Goal: Navigation & Orientation: Find specific page/section

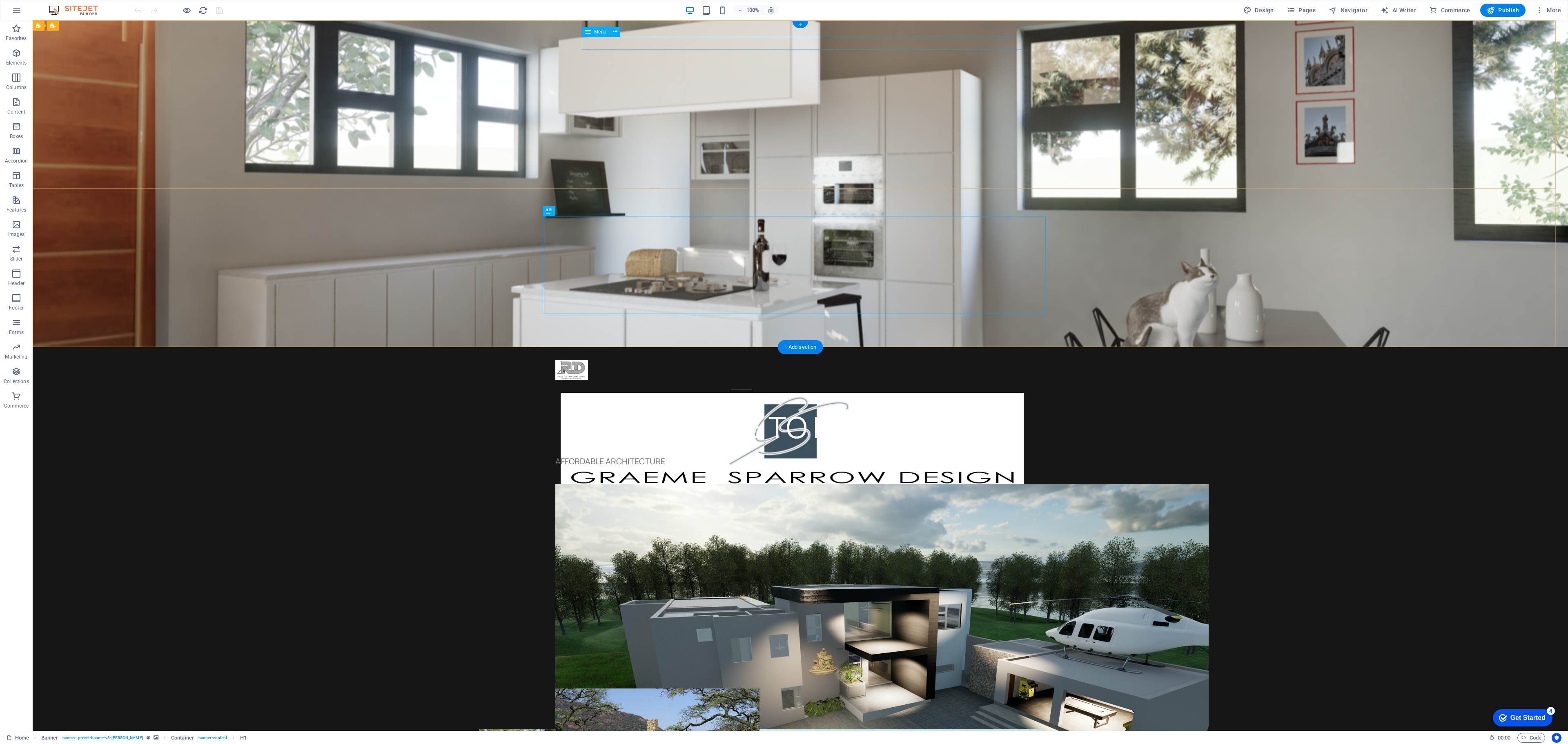
click at [842, 380] on nav "Home About Us Services Contact Us" at bounding box center [792, 386] width 474 height 13
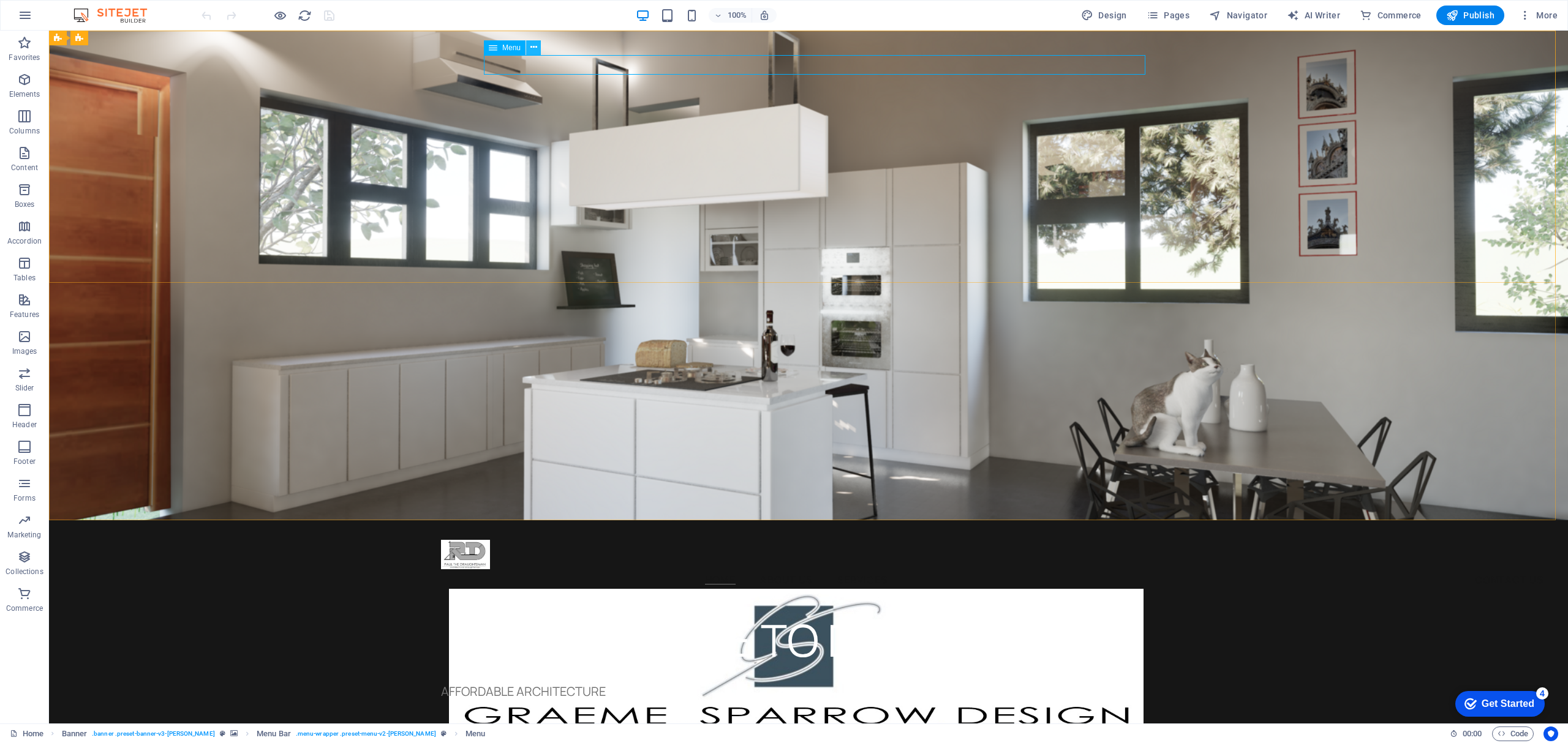
click at [537, 47] on button at bounding box center [533, 47] width 15 height 15
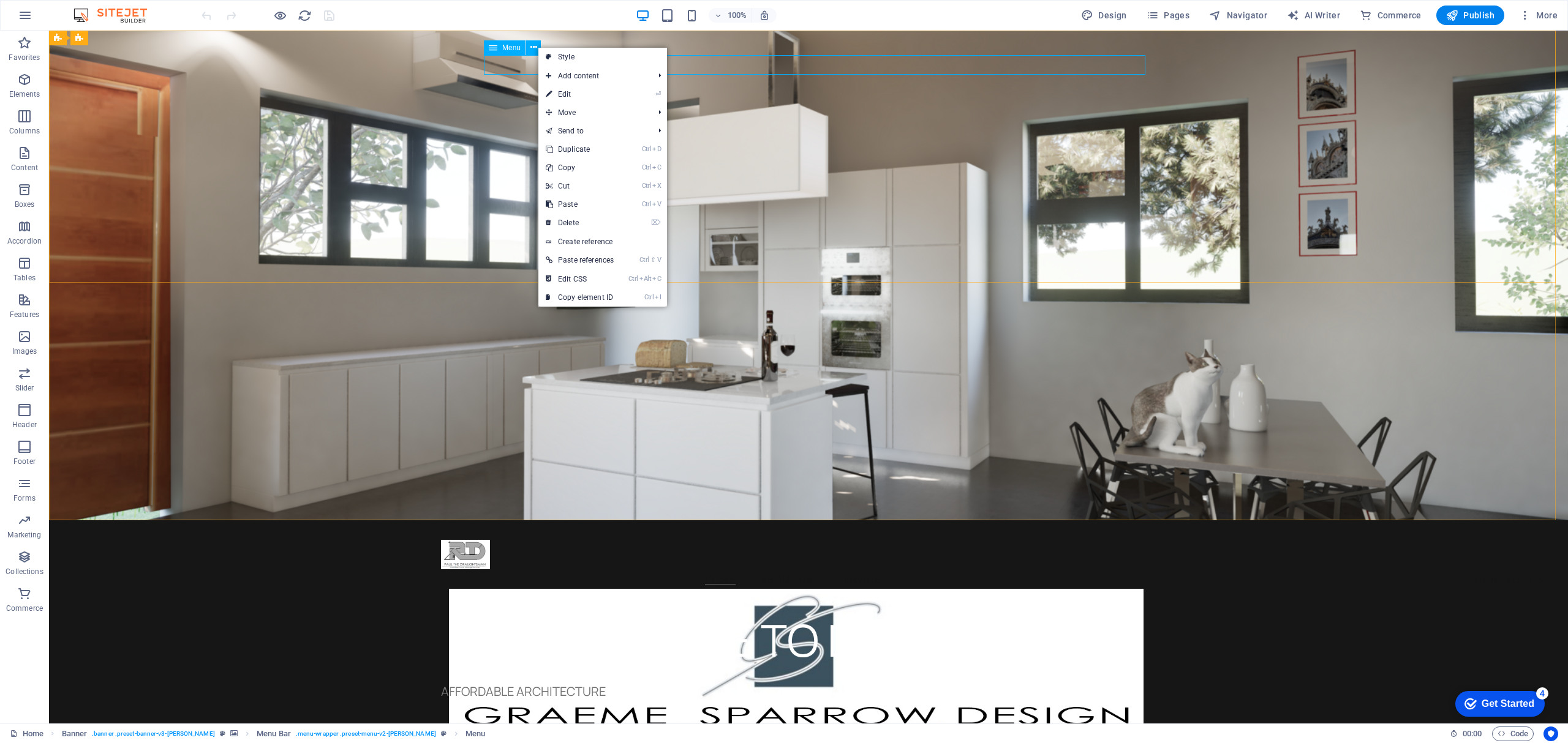
click at [510, 46] on span "Menu" at bounding box center [511, 47] width 18 height 7
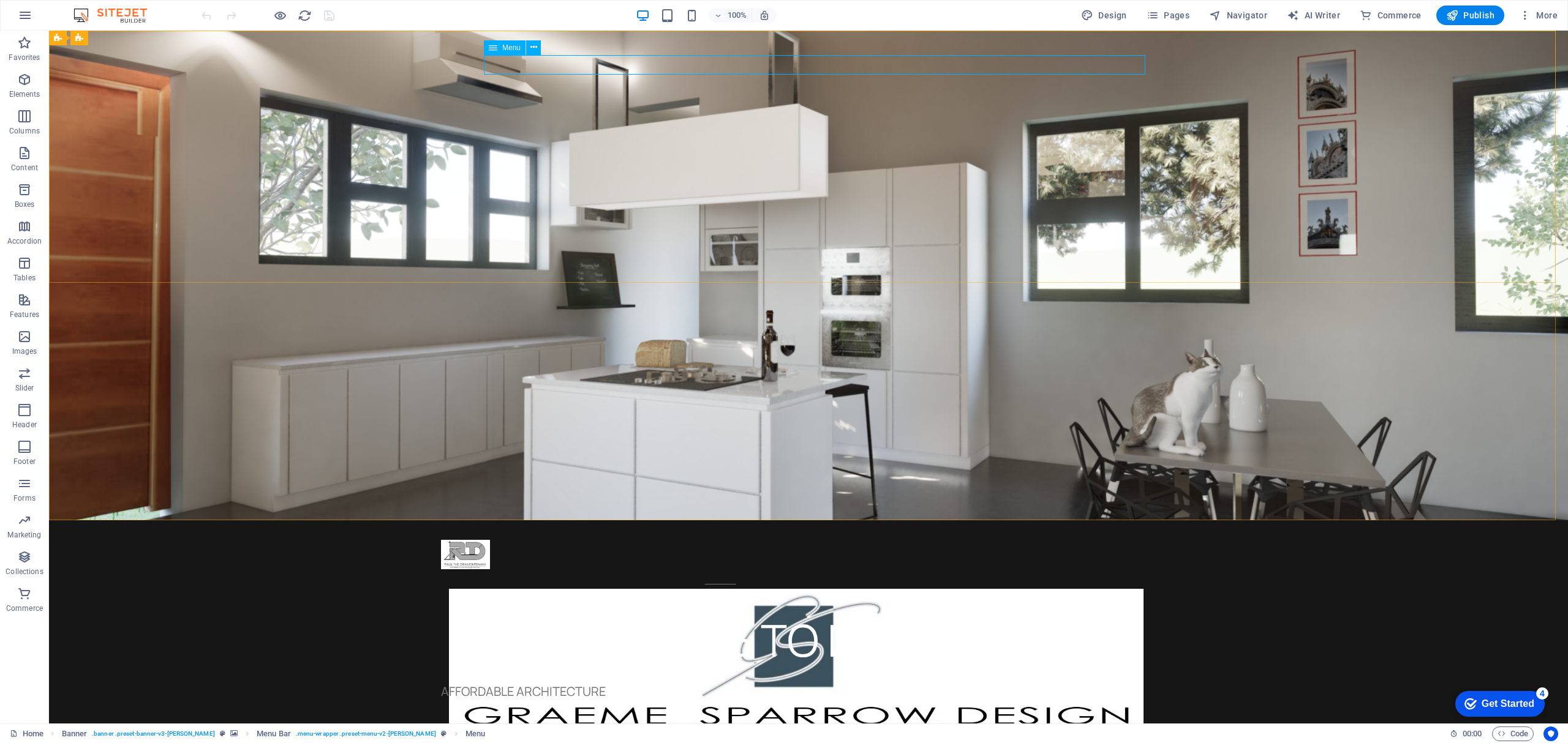
click at [489, 46] on icon at bounding box center [492, 47] width 8 height 15
click at [189, 520] on div "Home About Us Services Contact Us" at bounding box center [809, 656] width 1520 height 272
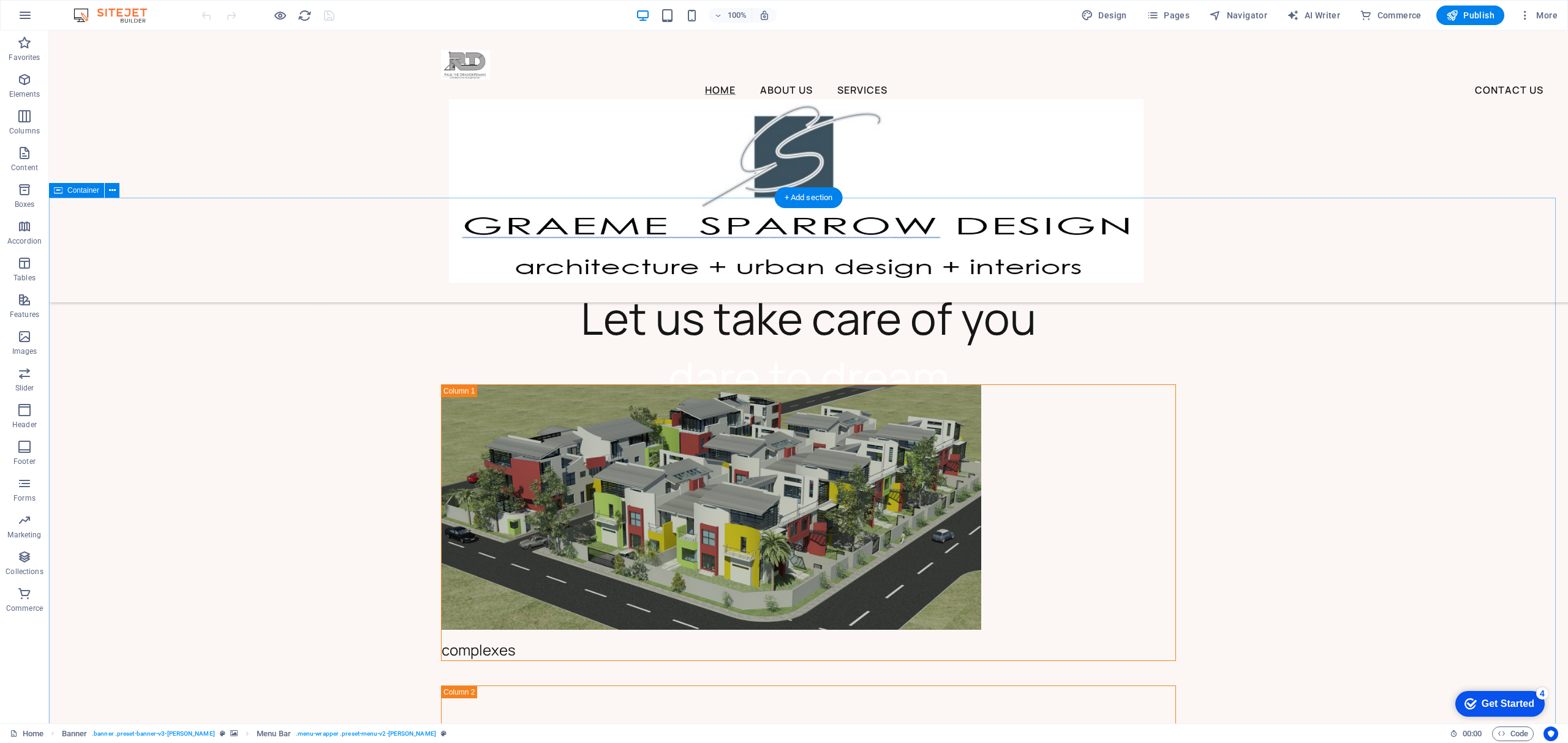
scroll to position [1960, 0]
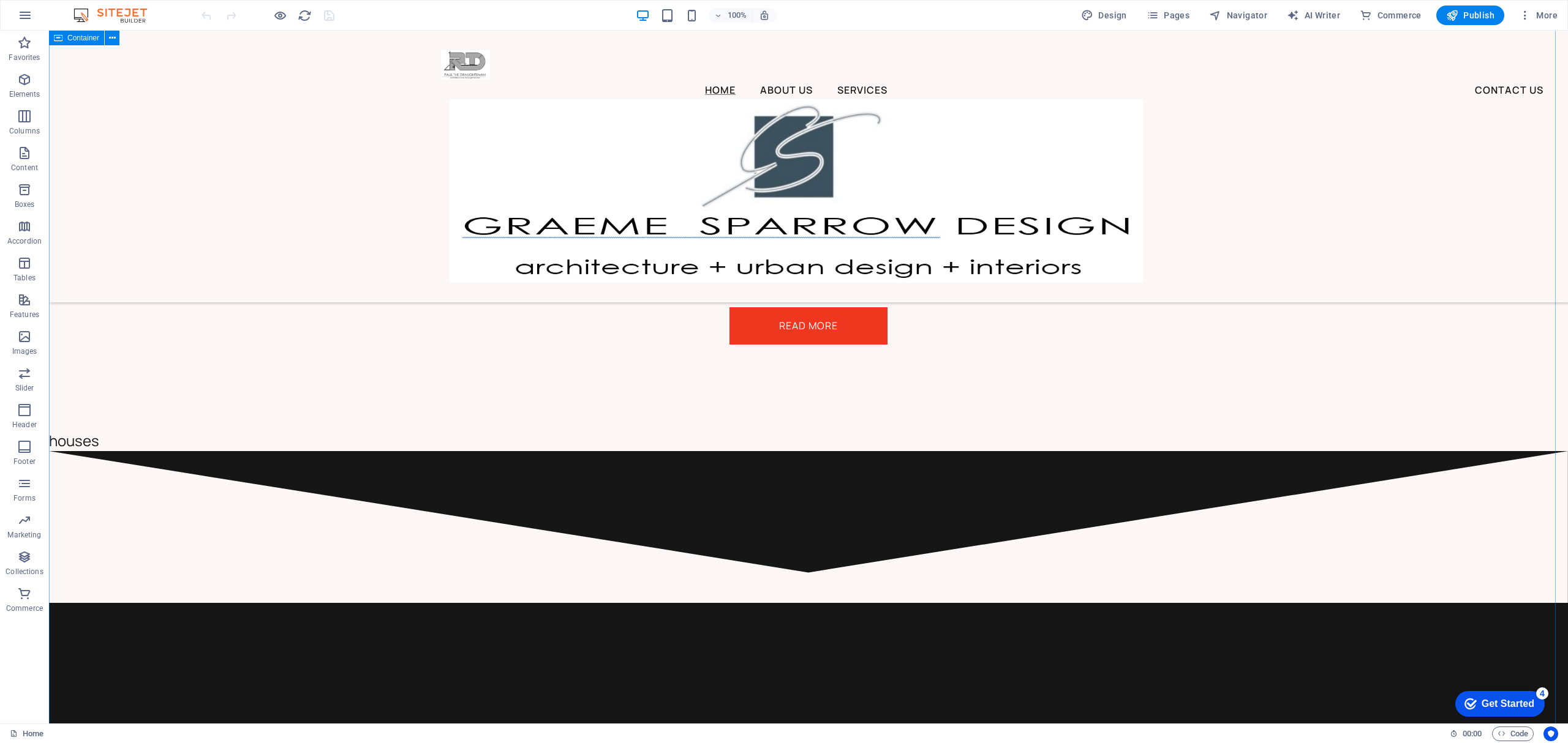
scroll to position [3266, 0]
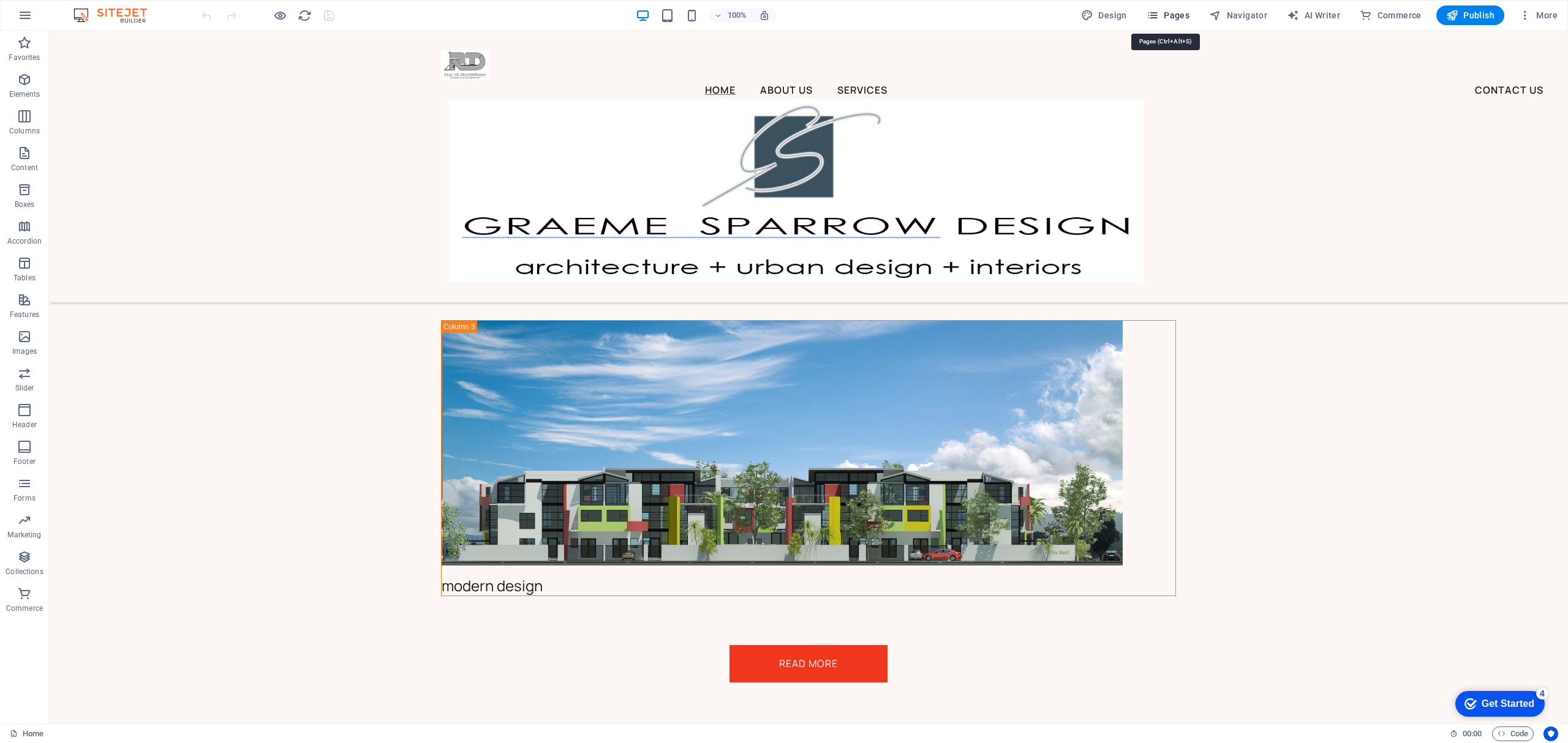
click at [1159, 16] on icon "button" at bounding box center [1152, 15] width 12 height 12
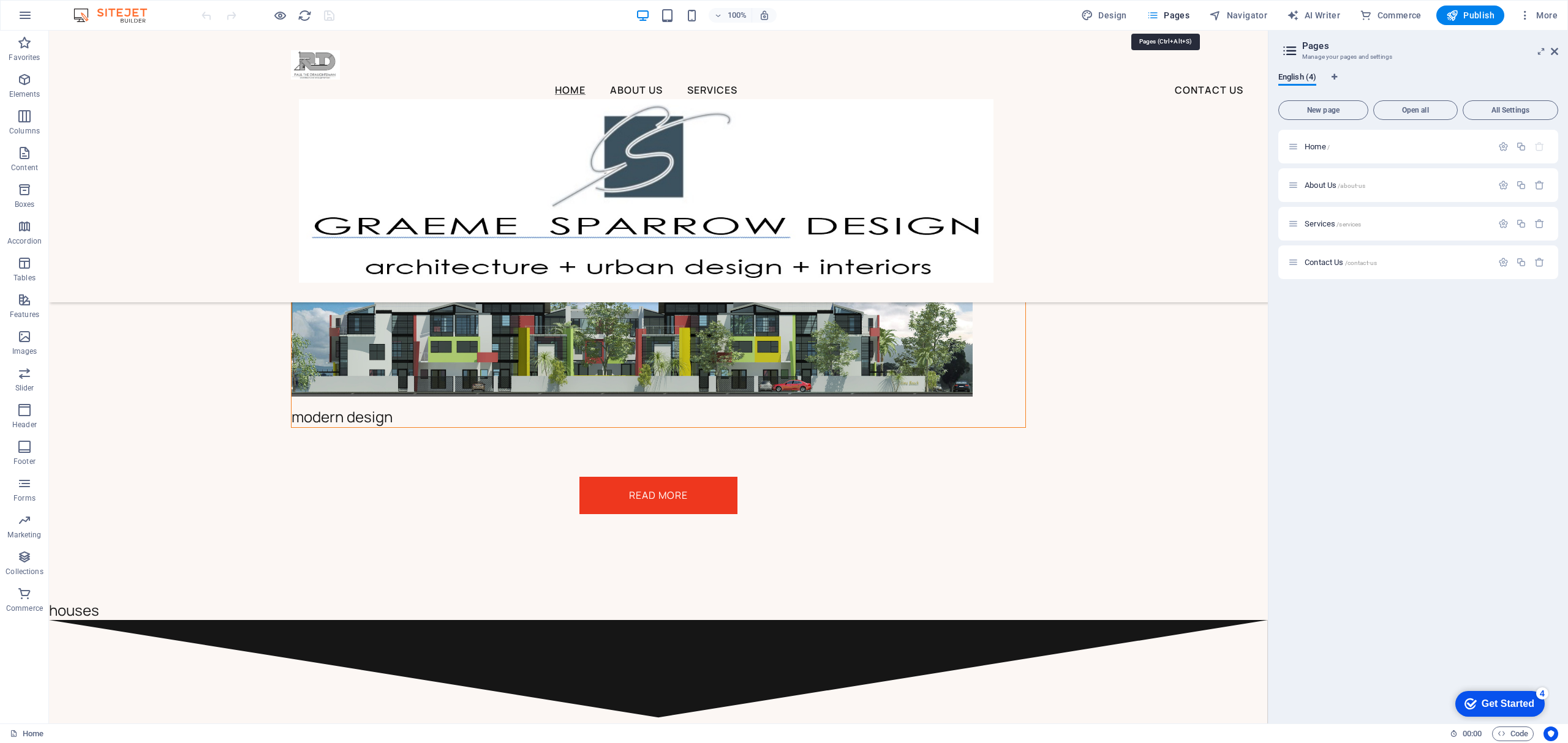
click at [1151, 15] on icon "button" at bounding box center [1152, 15] width 12 height 12
click at [1322, 223] on span "Services /services" at bounding box center [1333, 224] width 57 height 9
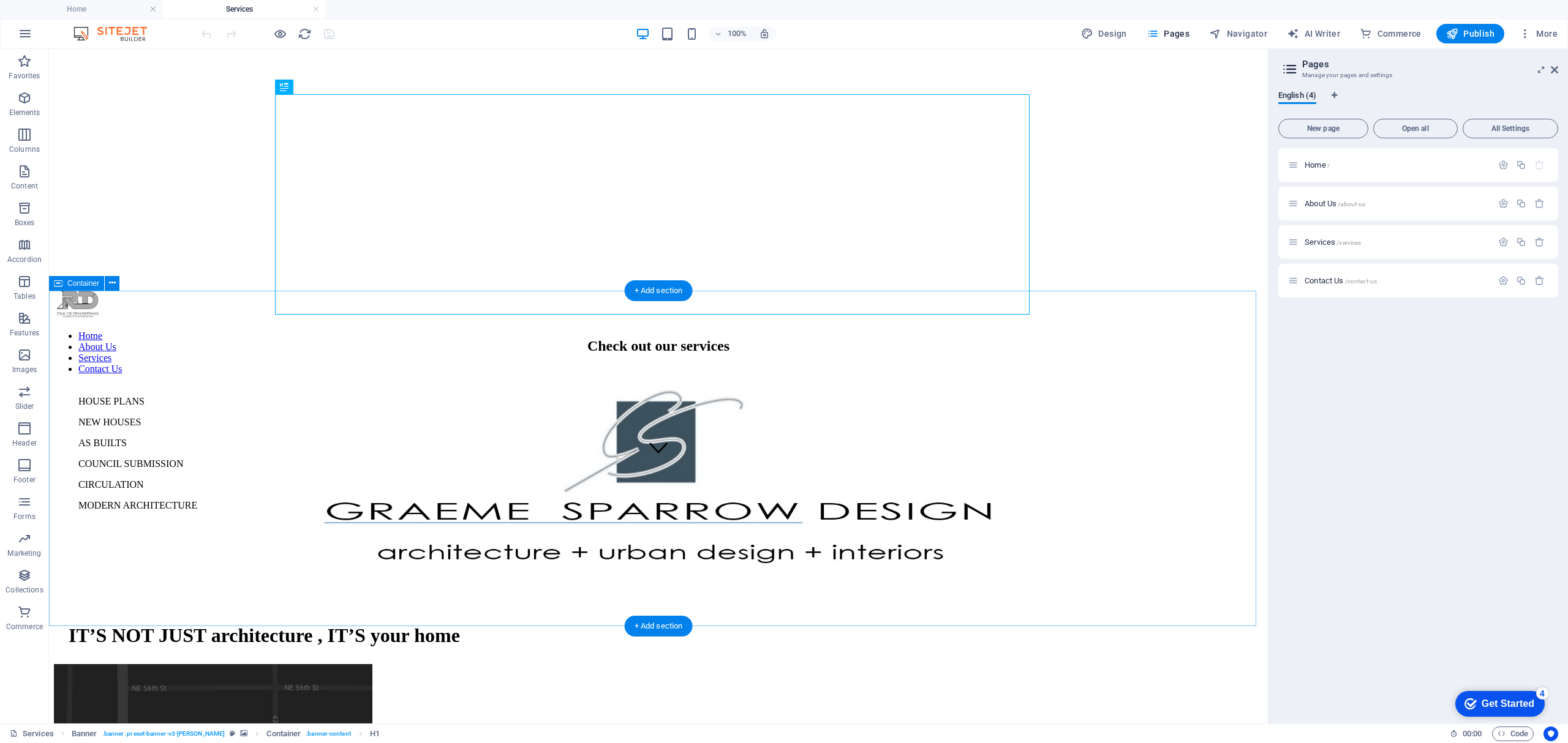
scroll to position [245, 0]
